Goal: Book appointment/travel/reservation

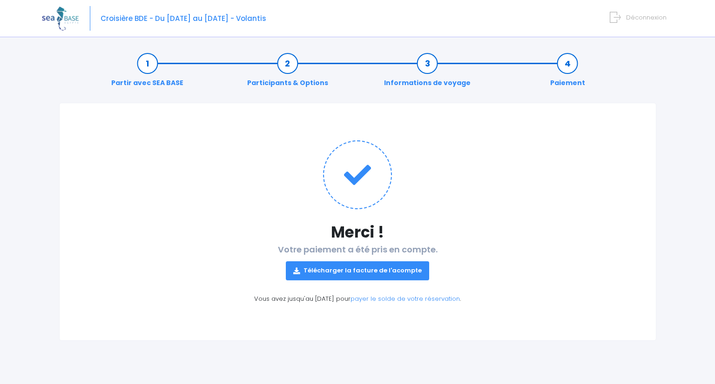
click at [148, 21] on span "Croisière BDE - Du [DATE] au [DATE] - Volantis" at bounding box center [184, 18] width 166 height 10
click at [157, 18] on span "Croisière BDE - Du [DATE] au [DATE] - Volantis" at bounding box center [184, 18] width 166 height 10
click at [252, 20] on span "Croisière BDE - Du [DATE] au [DATE] - Volantis" at bounding box center [184, 18] width 166 height 10
click at [237, 15] on span "Croisière BDE - Du [DATE] au [DATE] - Volantis" at bounding box center [184, 18] width 166 height 10
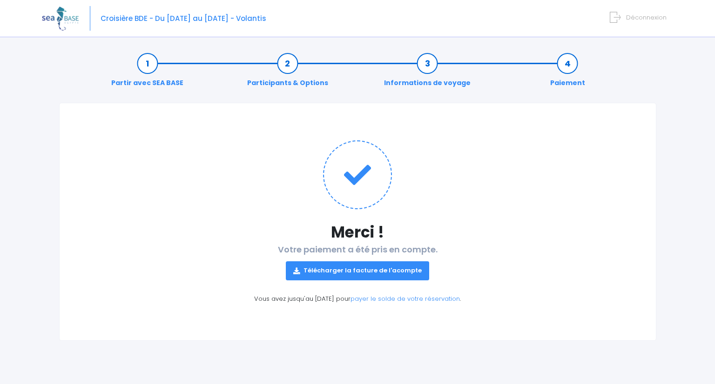
copy span "Du [DATE] au [DATE]"
click at [41, 10] on div "Croisière BDE - Du [DATE] au [DATE] - Volantis Déconnexion" at bounding box center [357, 18] width 715 height 37
click at [73, 19] on img at bounding box center [60, 19] width 37 height 24
click at [44, 15] on img at bounding box center [60, 19] width 37 height 24
click at [45, 14] on img at bounding box center [60, 19] width 37 height 24
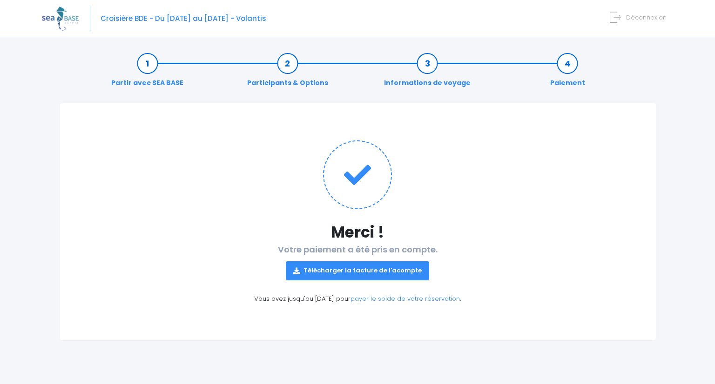
click at [58, 15] on img at bounding box center [60, 19] width 37 height 24
